Goal: Information Seeking & Learning: Learn about a topic

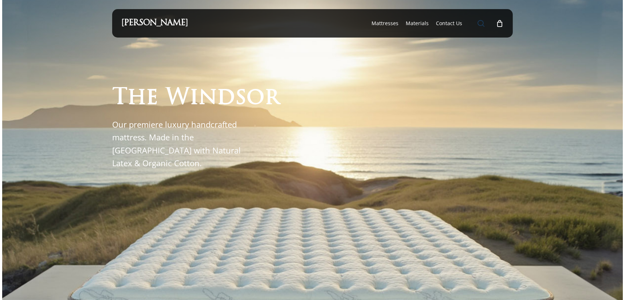
click at [480, 24] on span "Main Menu" at bounding box center [480, 23] width 7 height 7
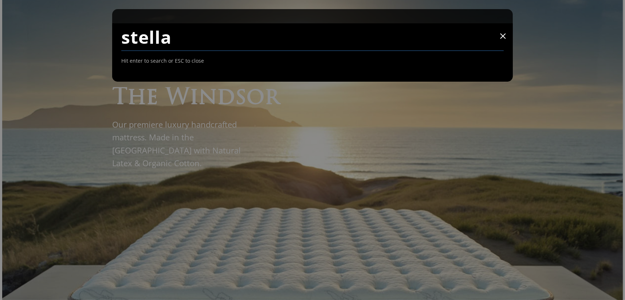
type input "stella"
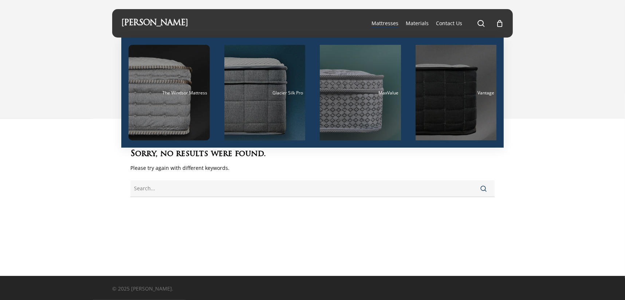
click at [385, 24] on span "Mattresses" at bounding box center [384, 23] width 27 height 7
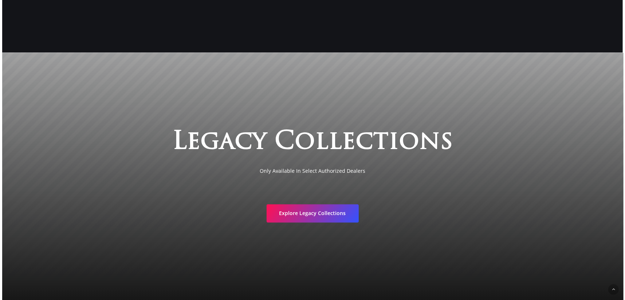
scroll to position [1496, 0]
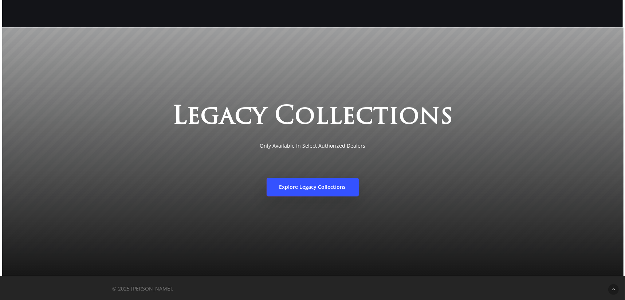
click at [314, 191] on link "Explore Legacy Collections" at bounding box center [312, 187] width 92 height 18
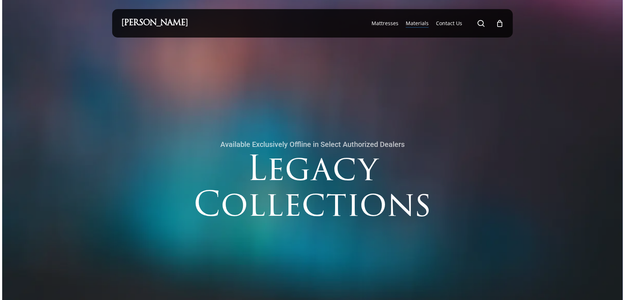
click at [420, 23] on span "Materials" at bounding box center [416, 23] width 23 height 7
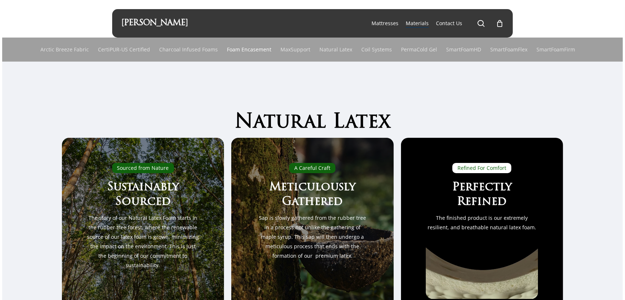
click at [245, 49] on link "Foam Encasement" at bounding box center [249, 49] width 44 height 24
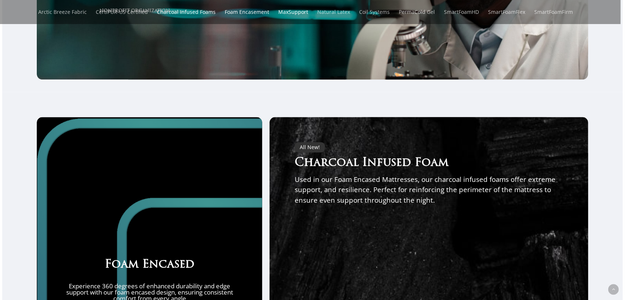
scroll to position [1852, 0]
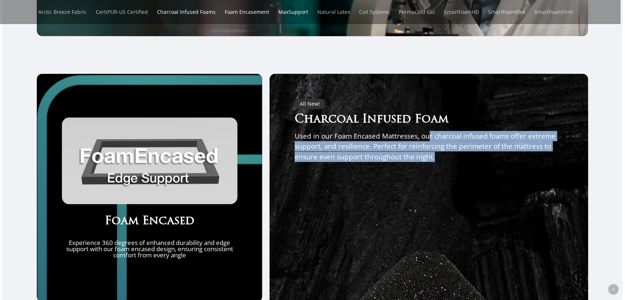
drag, startPoint x: 428, startPoint y: 123, endPoint x: 564, endPoint y: 139, distance: 137.1
click at [563, 139] on p "Used in our Foam Encased Mattresses, our charcoal infused foams offer extreme s…" at bounding box center [428, 146] width 268 height 31
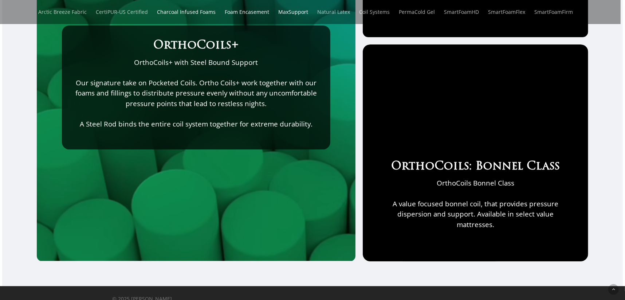
scroll to position [2675, 0]
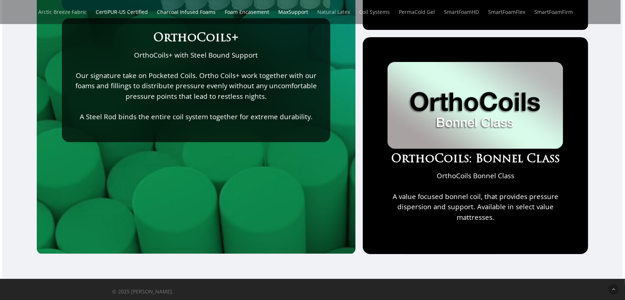
click at [117, 11] on link "CertiPUR-US Certified" at bounding box center [122, 12] width 52 height 24
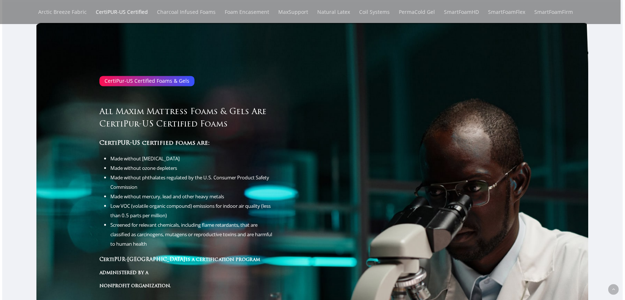
scroll to position [1535, 0]
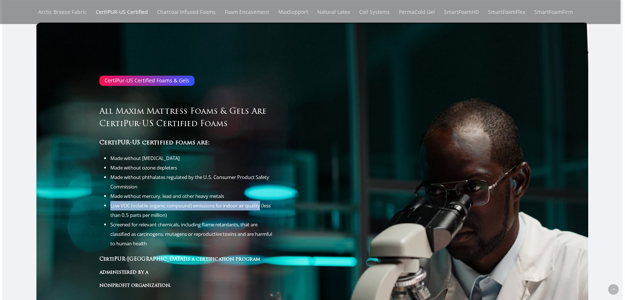
drag, startPoint x: 103, startPoint y: 203, endPoint x: 288, endPoint y: 207, distance: 184.9
click at [288, 207] on div "CertiPur-US Certified Foams & Gels All Maxim Mattress Foams & Gels Are CertiPur…" at bounding box center [187, 183] width 250 height 291
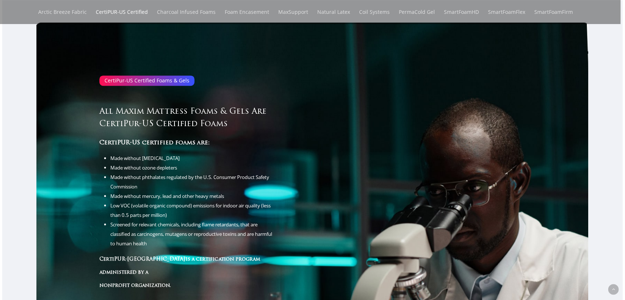
click at [204, 215] on li "Low VOC (volatile organic compound) emissions for indoor air quality (less than…" at bounding box center [192, 210] width 165 height 19
click at [110, 159] on li "Made without [MEDICAL_DATA]" at bounding box center [192, 157] width 165 height 9
drag, startPoint x: 120, startPoint y: 158, endPoint x: 271, endPoint y: 261, distance: 183.0
click at [271, 261] on div "CertiPur-US Certified Foams & Gels All Maxim Mattress Foams & Gels Are CertiPur…" at bounding box center [186, 183] width 175 height 216
drag, startPoint x: 271, startPoint y: 261, endPoint x: 299, endPoint y: 157, distance: 107.7
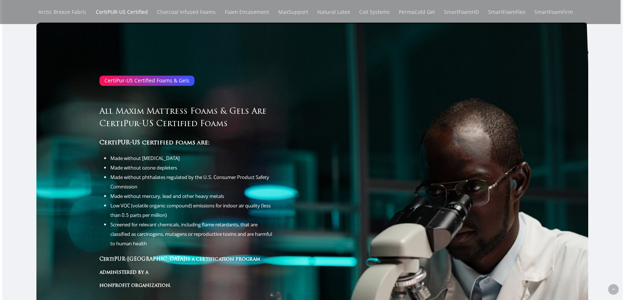
click at [299, 157] on div "CertiPur-US Certified Foams & Gels All Maxim Mattress Foams & Gels Are CertiPur…" at bounding box center [187, 183] width 250 height 291
click at [150, 116] on h3 "All Maxim Mattress Foams & Gels Are CertiPur-US Certified Foams" at bounding box center [186, 118] width 175 height 25
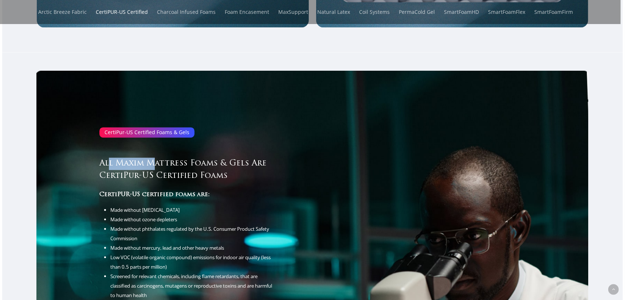
scroll to position [1462, 0]
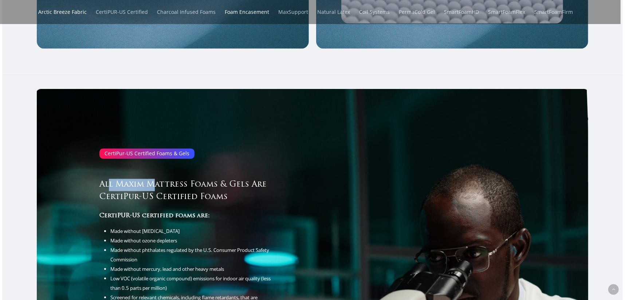
click at [257, 12] on link "Foam Encasement" at bounding box center [247, 12] width 44 height 24
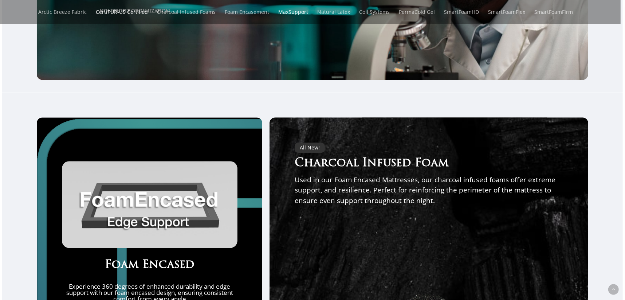
scroll to position [1816, 0]
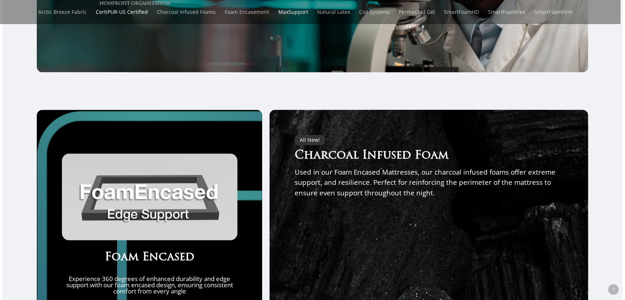
click at [288, 12] on link "MaxSupport" at bounding box center [293, 12] width 30 height 24
click at [340, 13] on link "Natural Latex" at bounding box center [333, 12] width 33 height 24
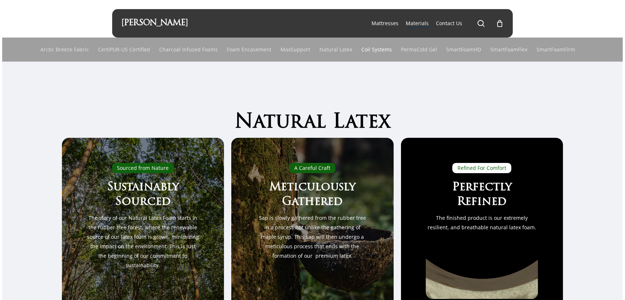
click at [379, 48] on link "Coil Systems" at bounding box center [376, 49] width 31 height 24
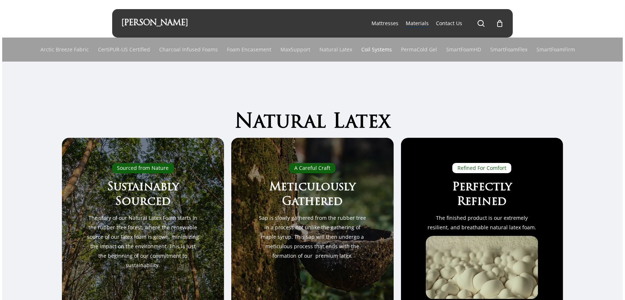
click at [380, 48] on link "Coil Systems" at bounding box center [376, 49] width 31 height 24
click at [420, 47] on link "PermaCold Gel" at bounding box center [419, 49] width 36 height 24
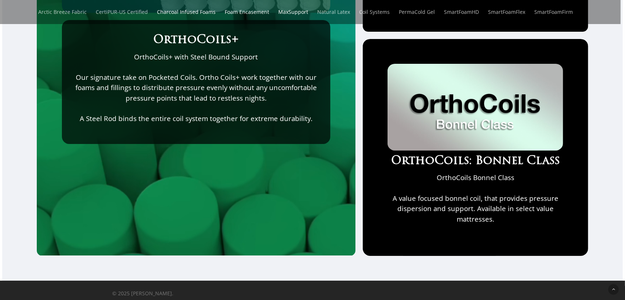
scroll to position [2675, 0]
